Goal: Information Seeking & Learning: Learn about a topic

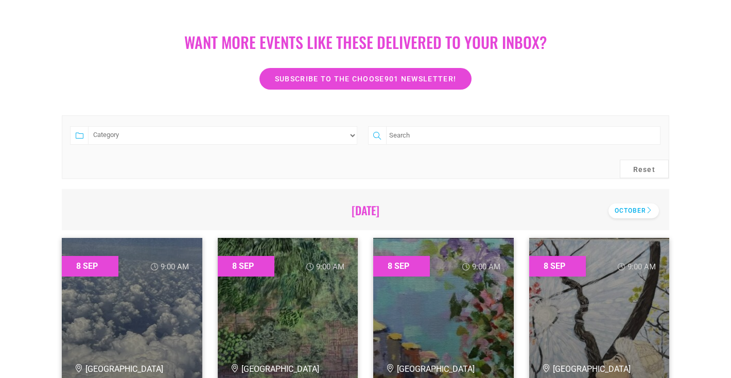
click at [645, 212] on div "October" at bounding box center [634, 210] width 50 height 15
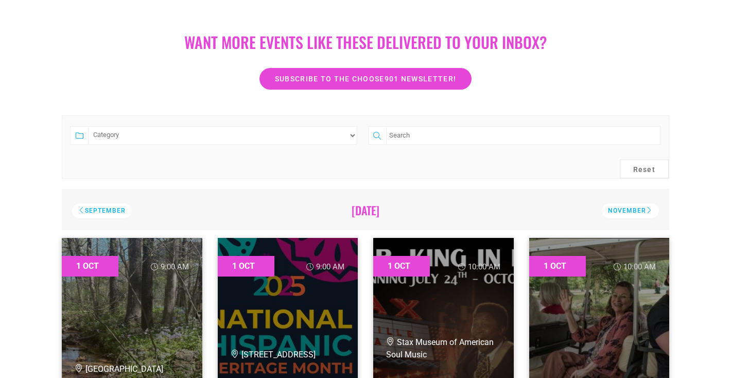
click at [645, 212] on div "November" at bounding box center [630, 210] width 57 height 15
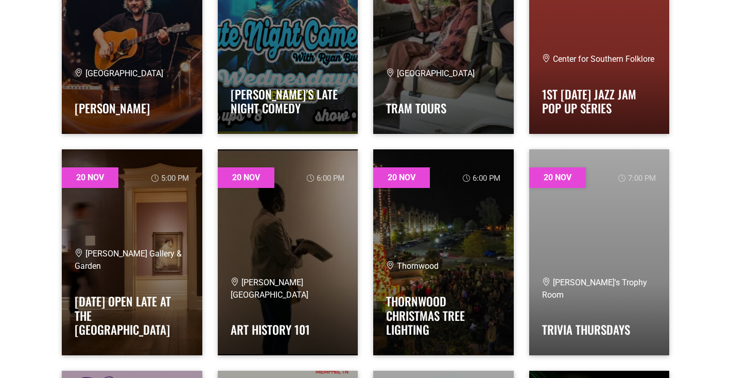
scroll to position [9811, 0]
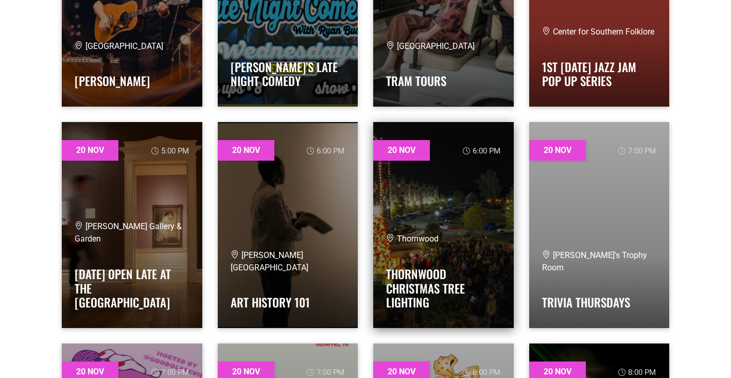
click at [400, 211] on link at bounding box center [443, 225] width 141 height 206
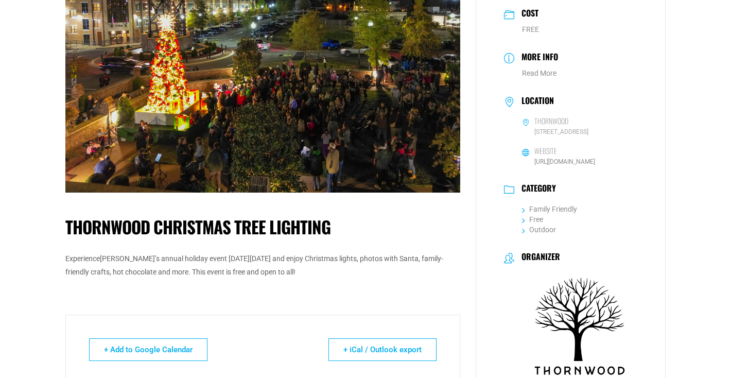
scroll to position [172, 0]
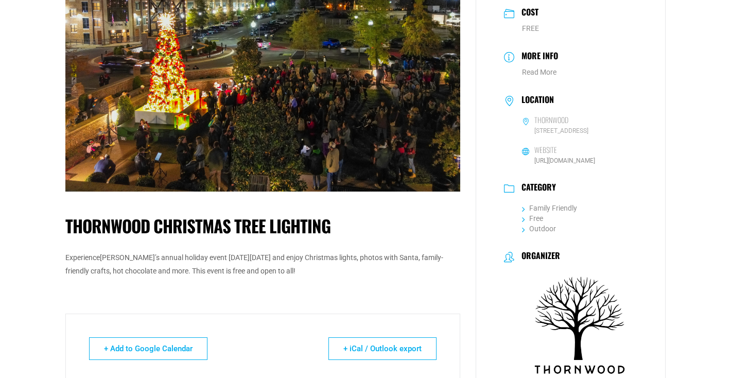
drag, startPoint x: 326, startPoint y: 269, endPoint x: 57, endPoint y: 263, distance: 269.9
copy p "Experience Thornwood’s annual holiday event on Thursday, November 20 and enjoy …"
